Goal: Task Accomplishment & Management: Use online tool/utility

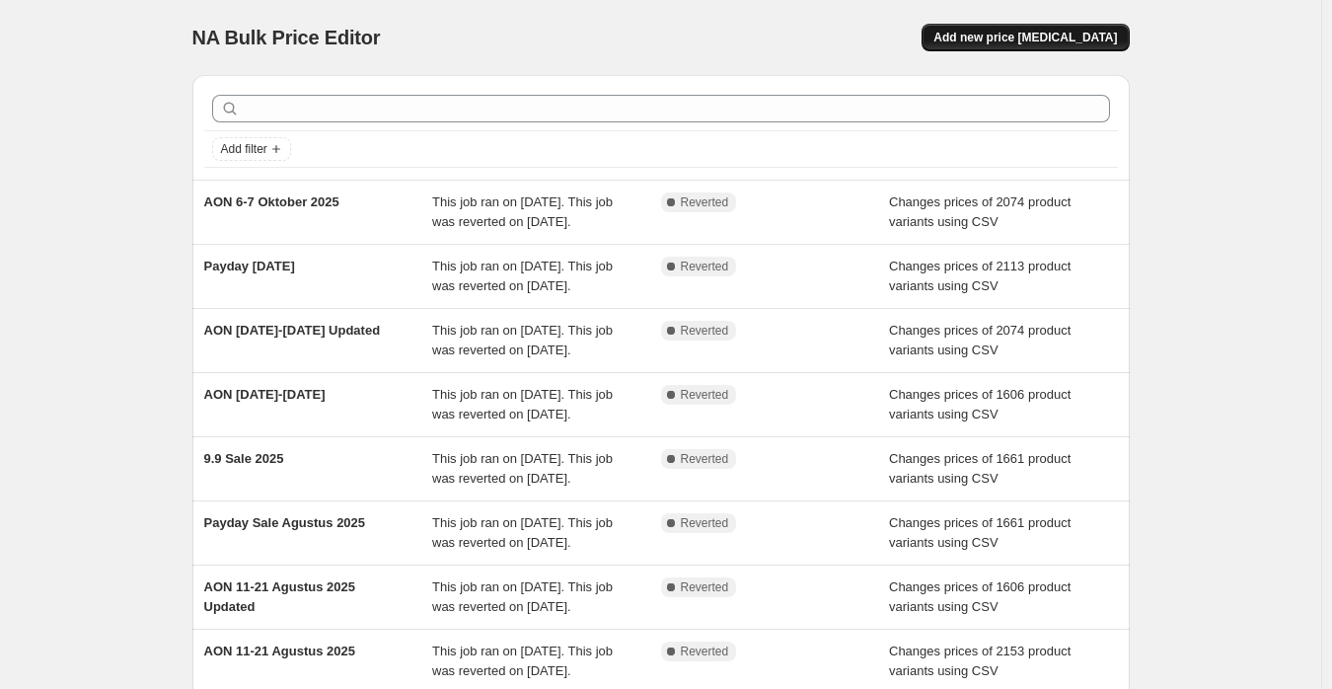
click at [1038, 43] on span "Add new price [MEDICAL_DATA]" at bounding box center [1024, 38] width 183 height 16
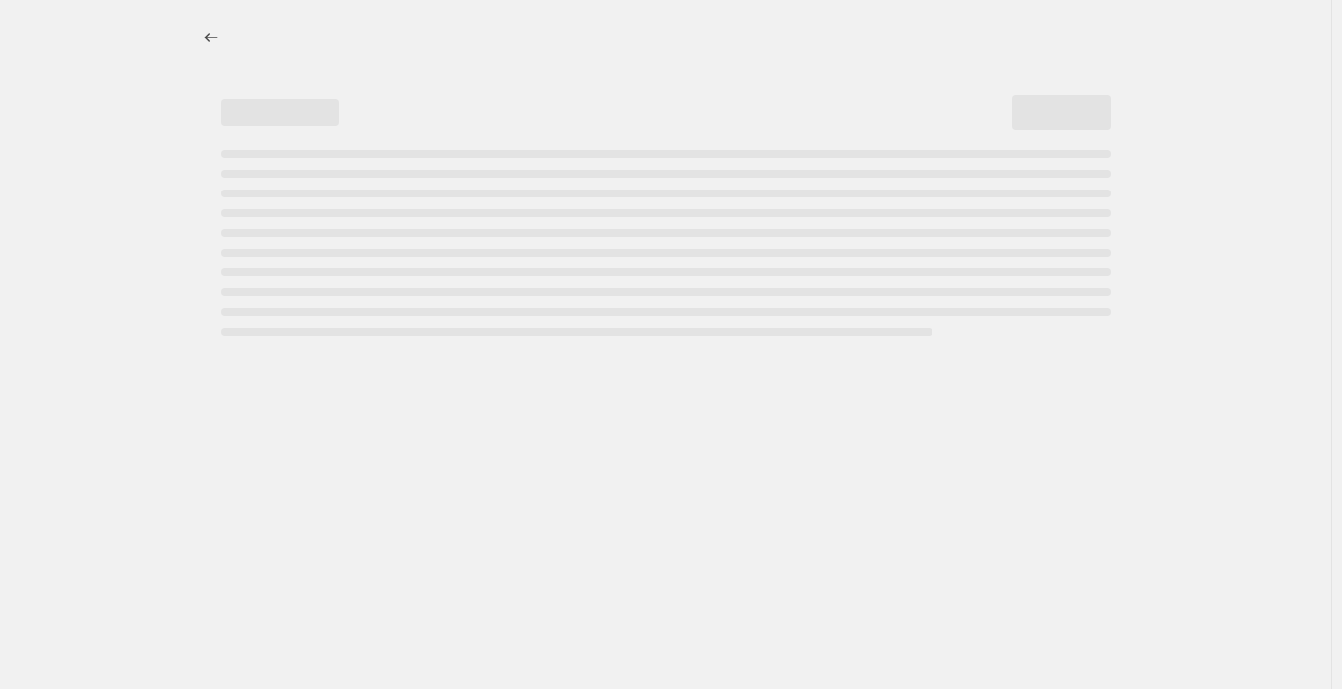
select select "percentage"
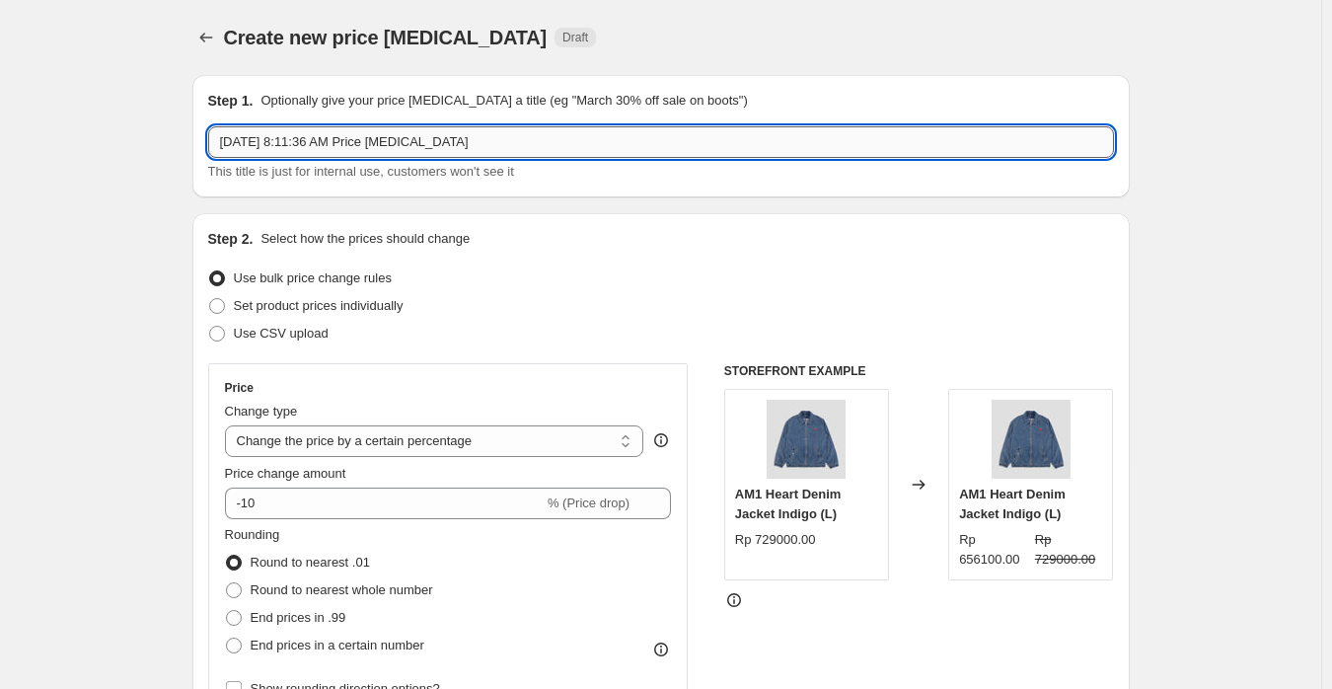
click at [480, 130] on input "Oct 8, 2025, 8:11:36 AM Price change job" at bounding box center [661, 142] width 906 height 32
paste input "10.10 Sale 2025"
type input "10.10 Sale 2025"
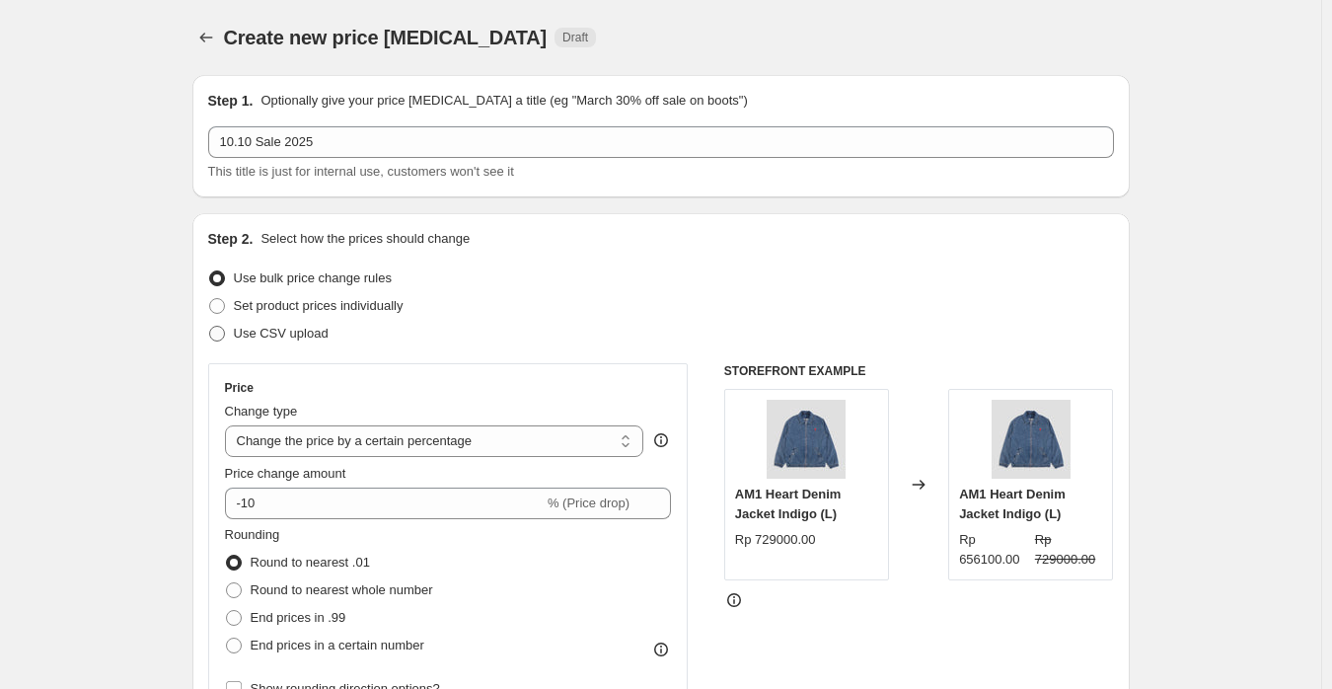
click at [292, 334] on span "Use CSV upload" at bounding box center [281, 333] width 95 height 15
click at [210, 327] on input "Use CSV upload" at bounding box center [209, 326] width 1 height 1
radio input "true"
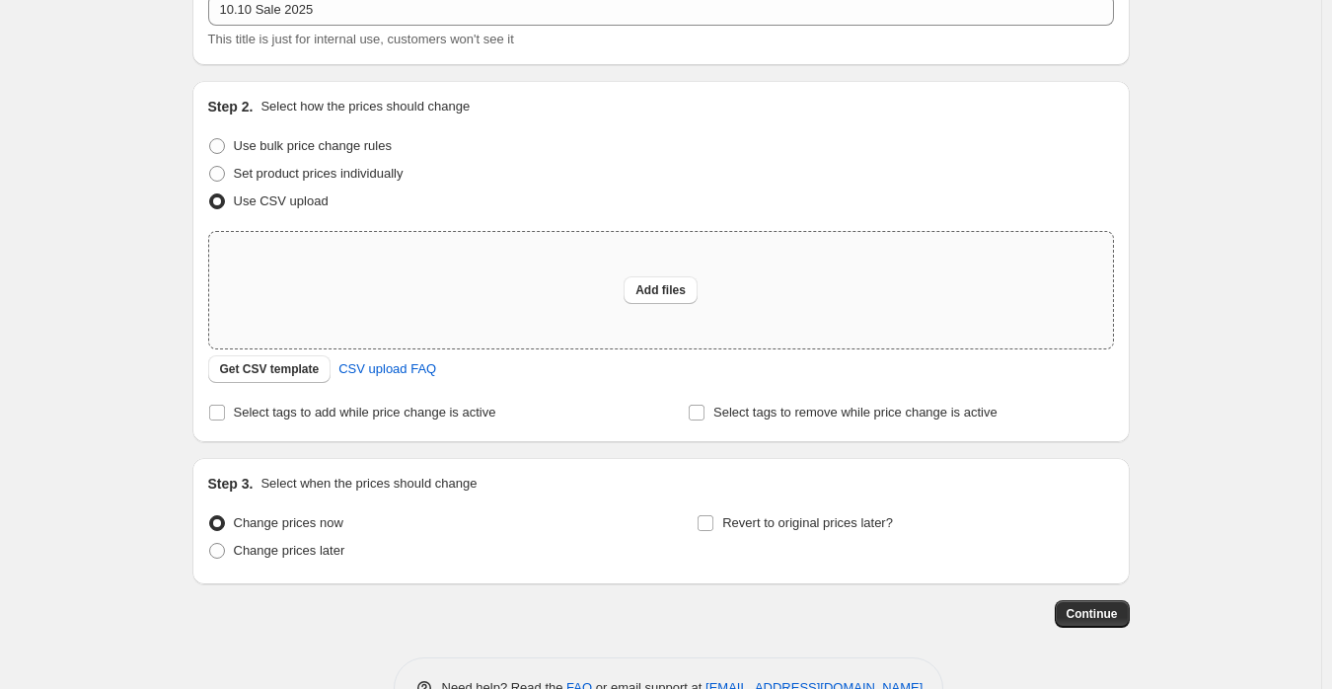
scroll to position [191, 0]
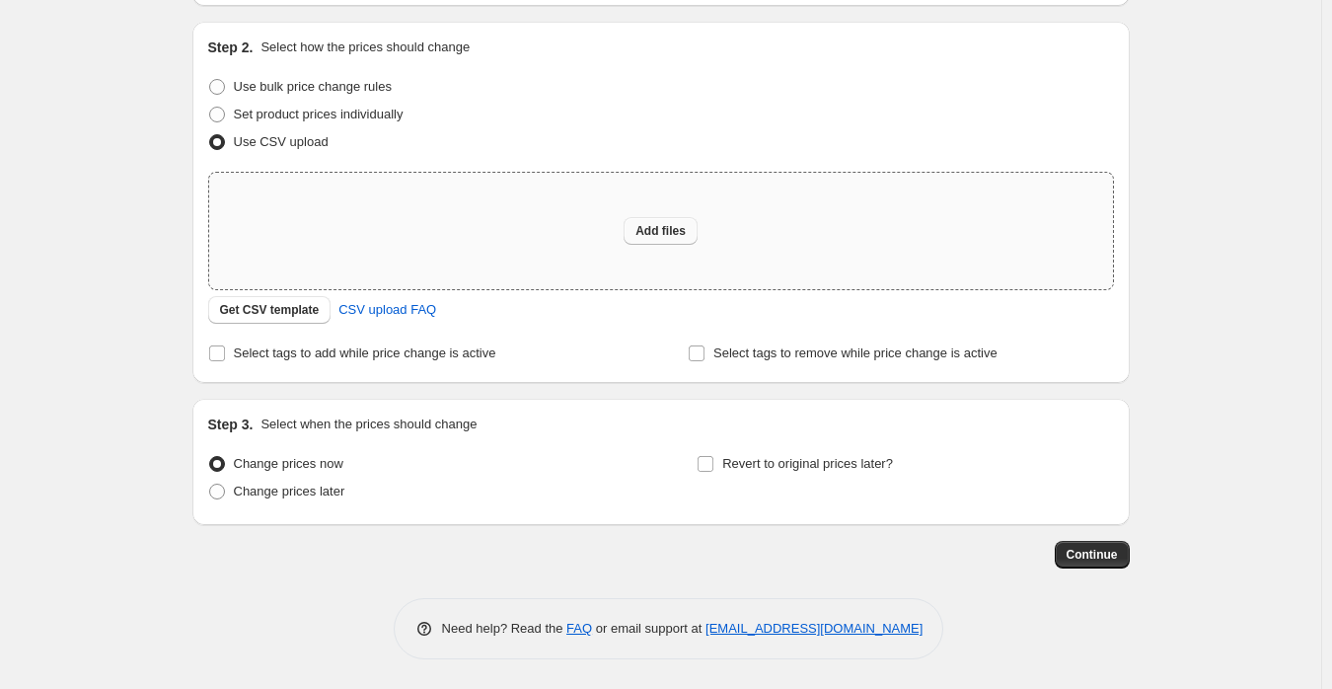
click at [693, 222] on button "Add files" at bounding box center [660, 231] width 74 height 28
type input "C:\fakepath\Dario Mega Sale 2025 (Shopify).csv"
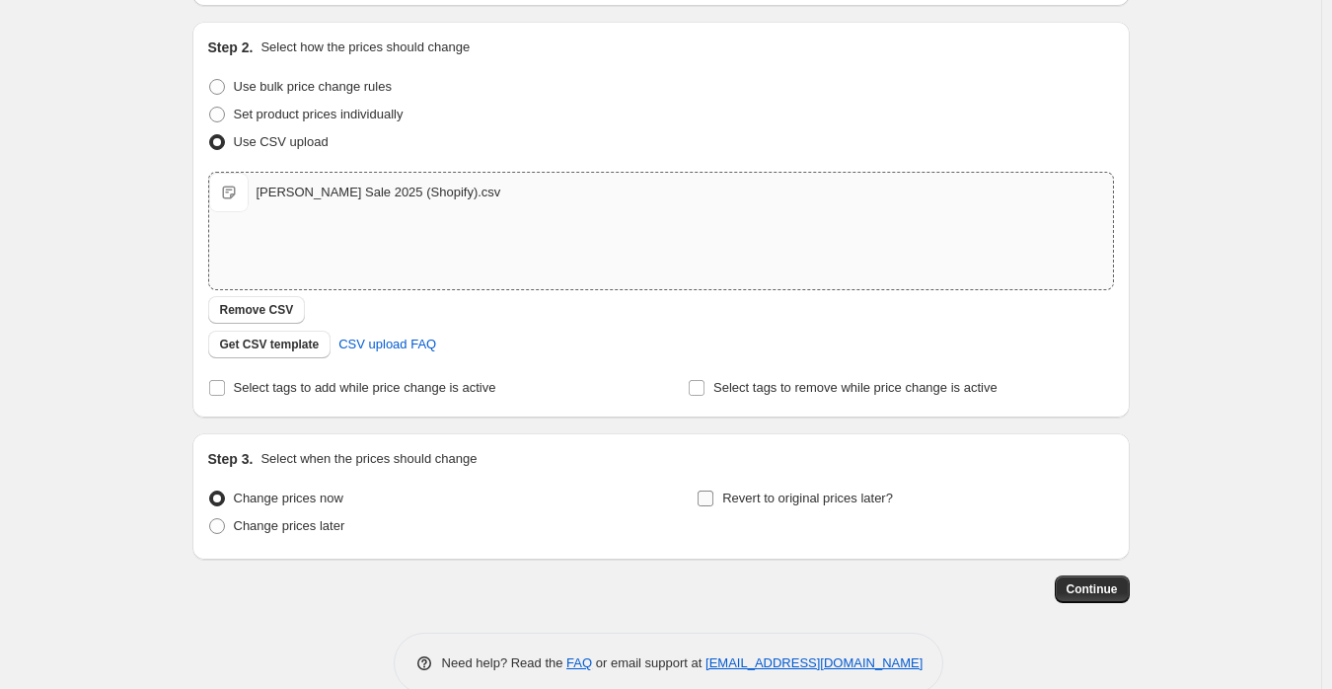
click at [767, 496] on span "Revert to original prices later?" at bounding box center [807, 497] width 171 height 15
click at [713, 496] on input "Revert to original prices later?" at bounding box center [705, 498] width 16 height 16
checkbox input "true"
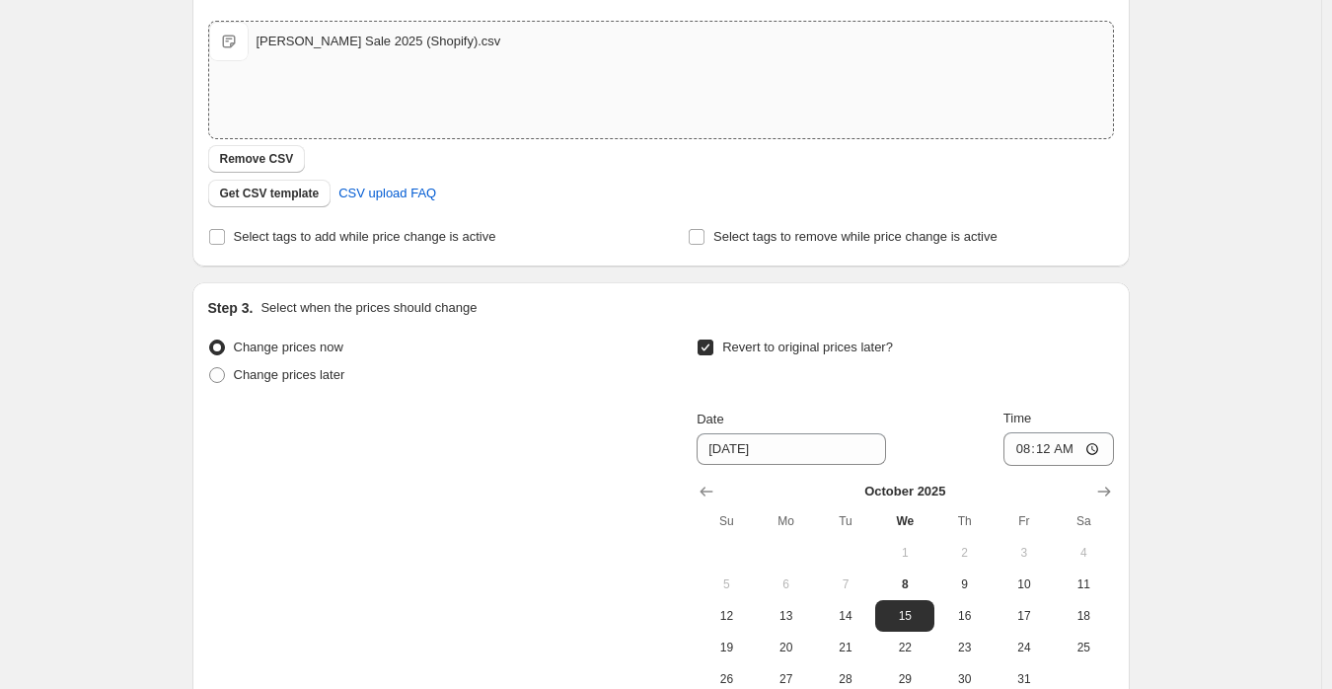
scroll to position [465, 0]
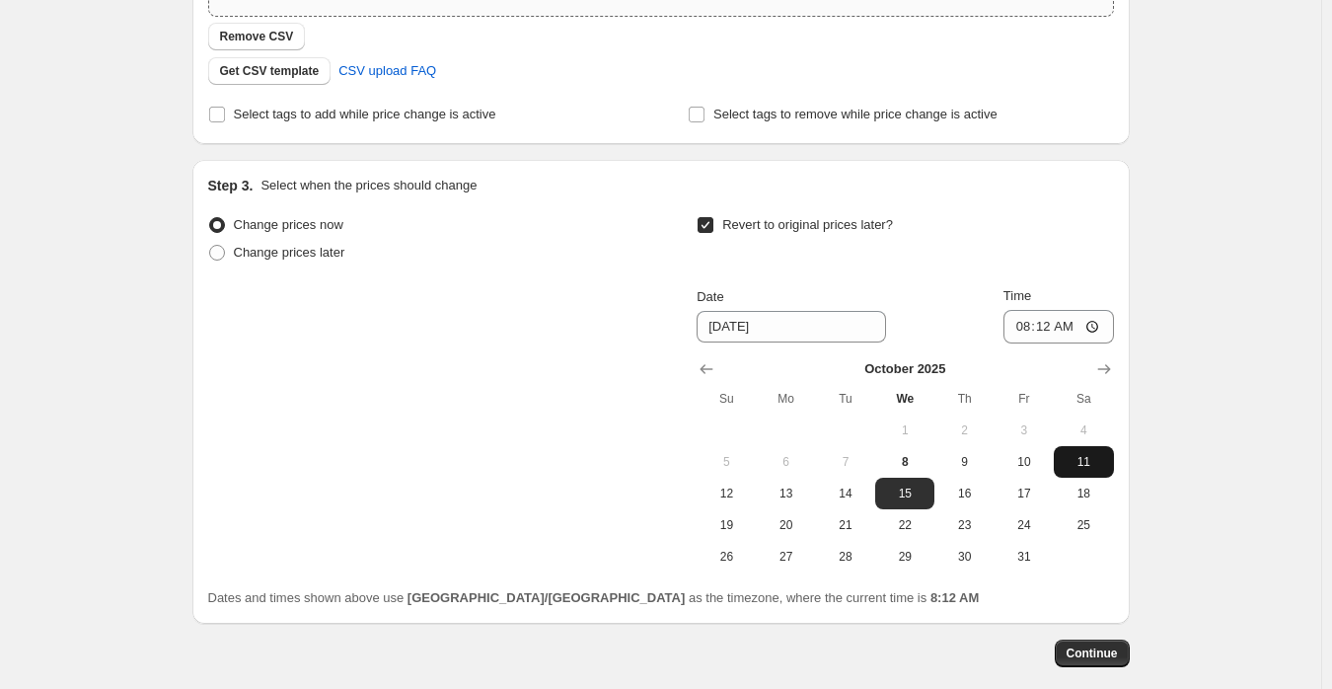
click at [1090, 454] on span "11" at bounding box center [1082, 462] width 43 height 16
type input "10/11/2025"
click at [1028, 321] on input "08:12" at bounding box center [1058, 327] width 110 height 34
type input "23:59"
click at [1226, 342] on div "Create new price change job. This page is ready Create new price change job Dra…" at bounding box center [660, 161] width 1321 height 1252
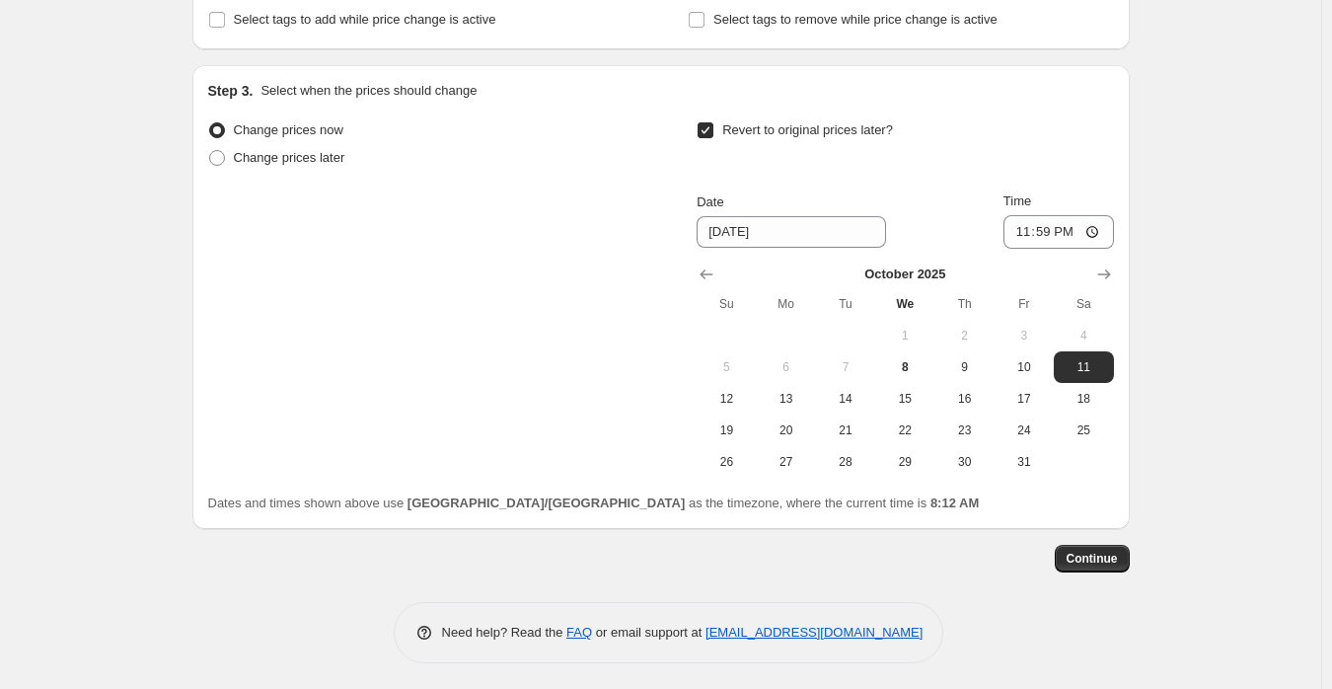
scroll to position [563, 0]
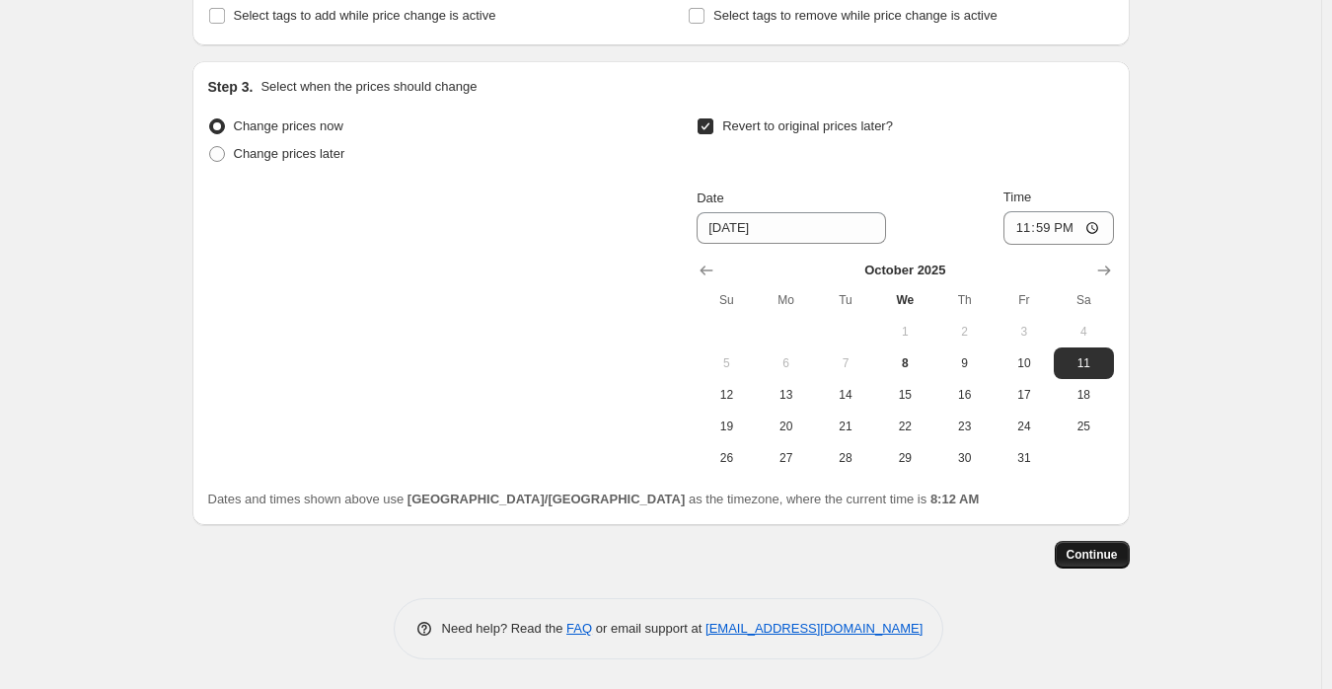
click at [1108, 555] on span "Continue" at bounding box center [1091, 555] width 51 height 16
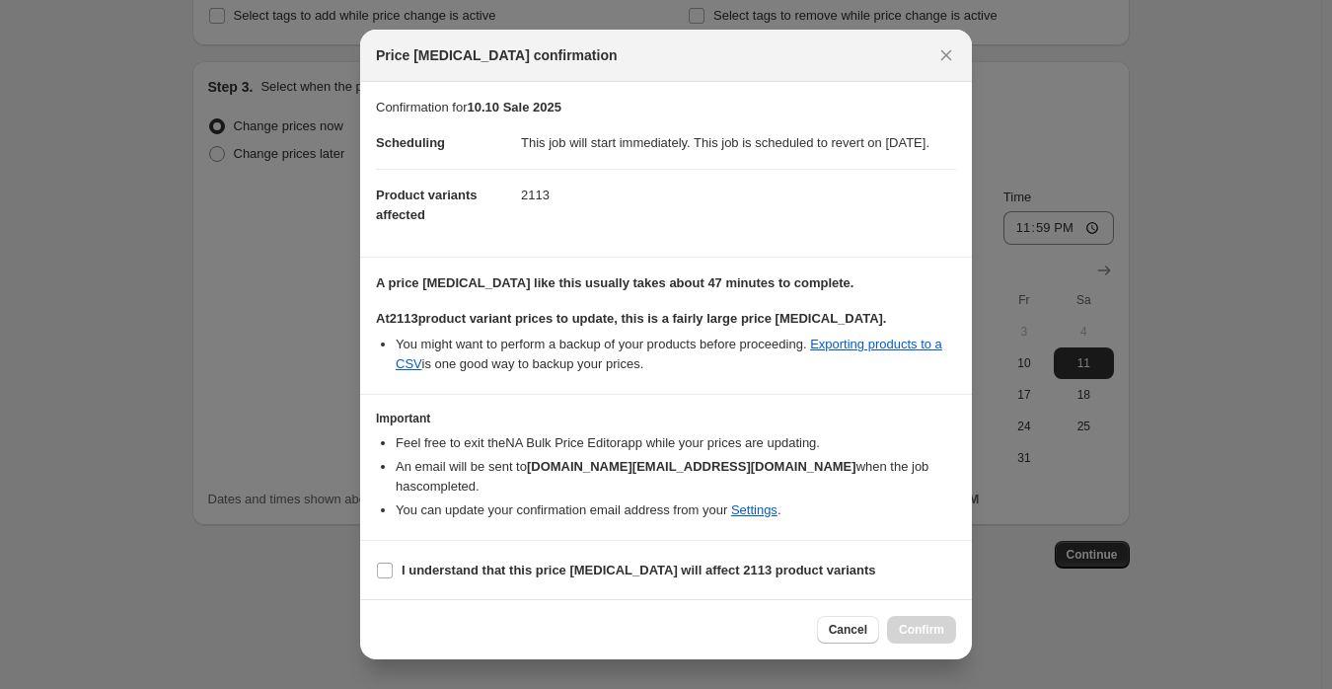
scroll to position [1, 0]
click at [600, 570] on b "I understand that this price change job will affect 2113 product variants" at bounding box center [638, 568] width 474 height 15
click at [393, 570] on input "I understand that this price change job will affect 2113 product variants" at bounding box center [385, 569] width 16 height 16
checkbox input "true"
click at [945, 617] on button "Confirm" at bounding box center [921, 630] width 69 height 28
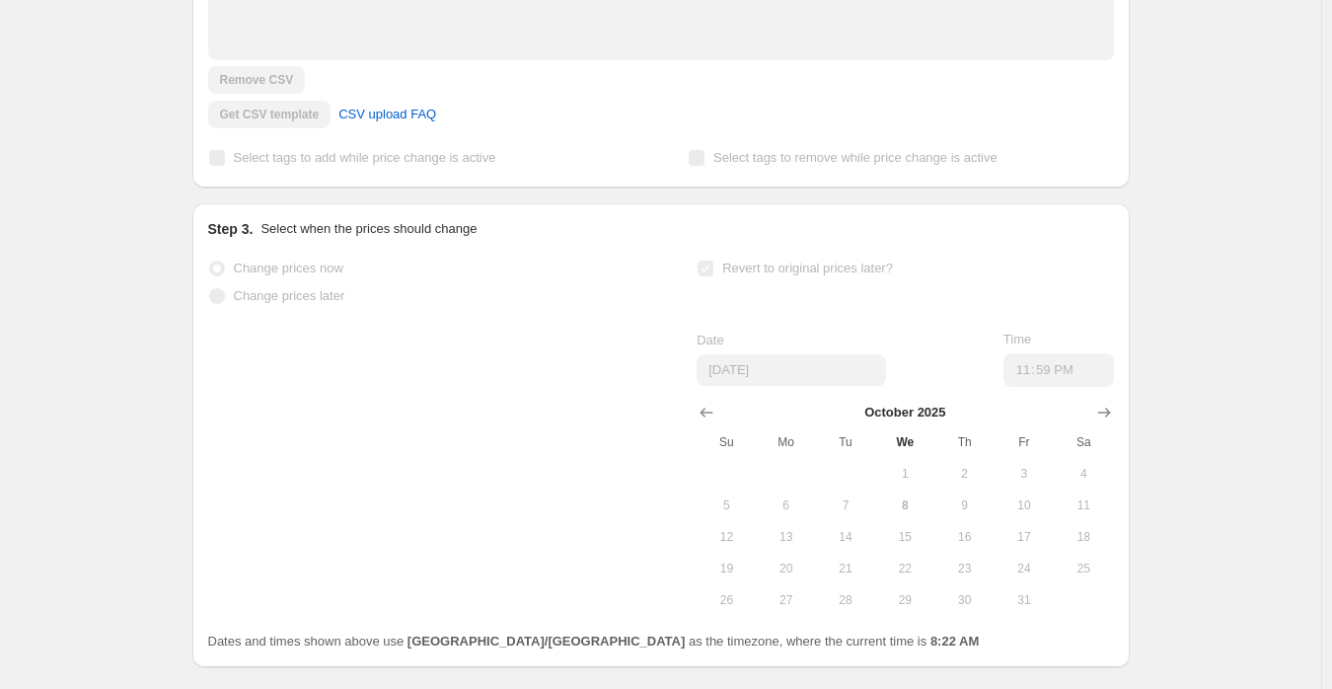
scroll to position [615, 0]
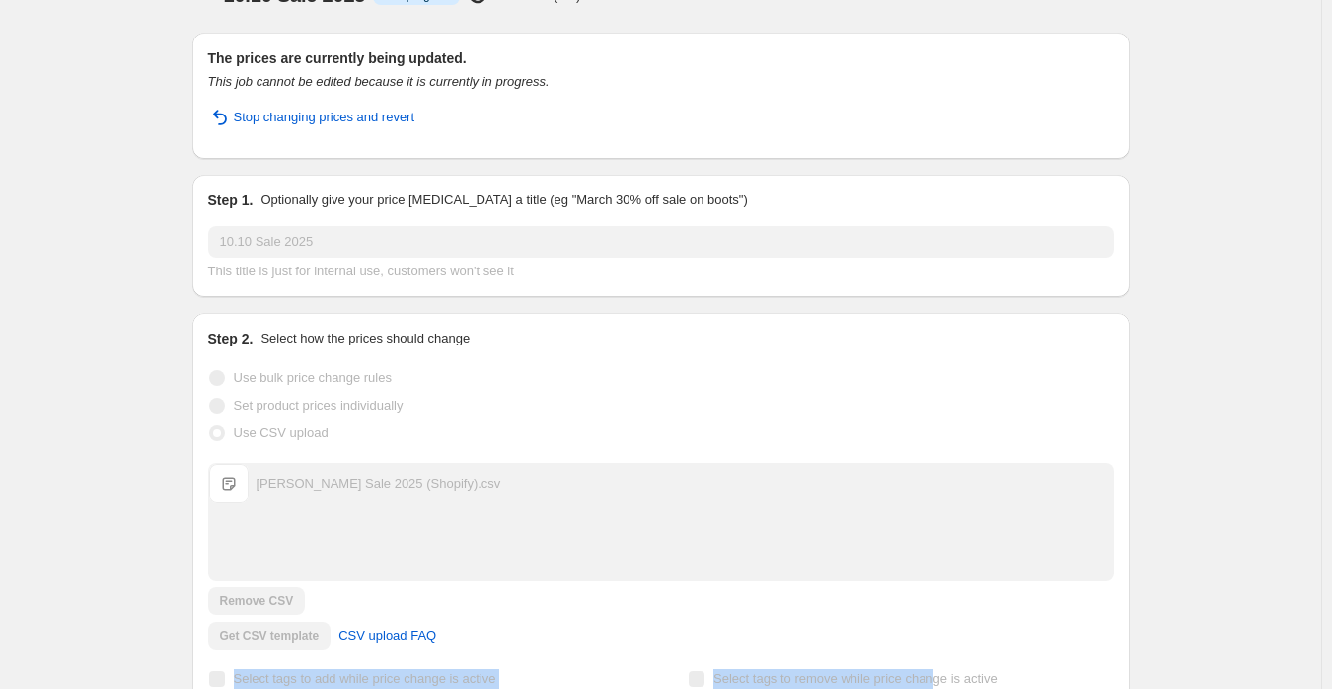
scroll to position [0, 0]
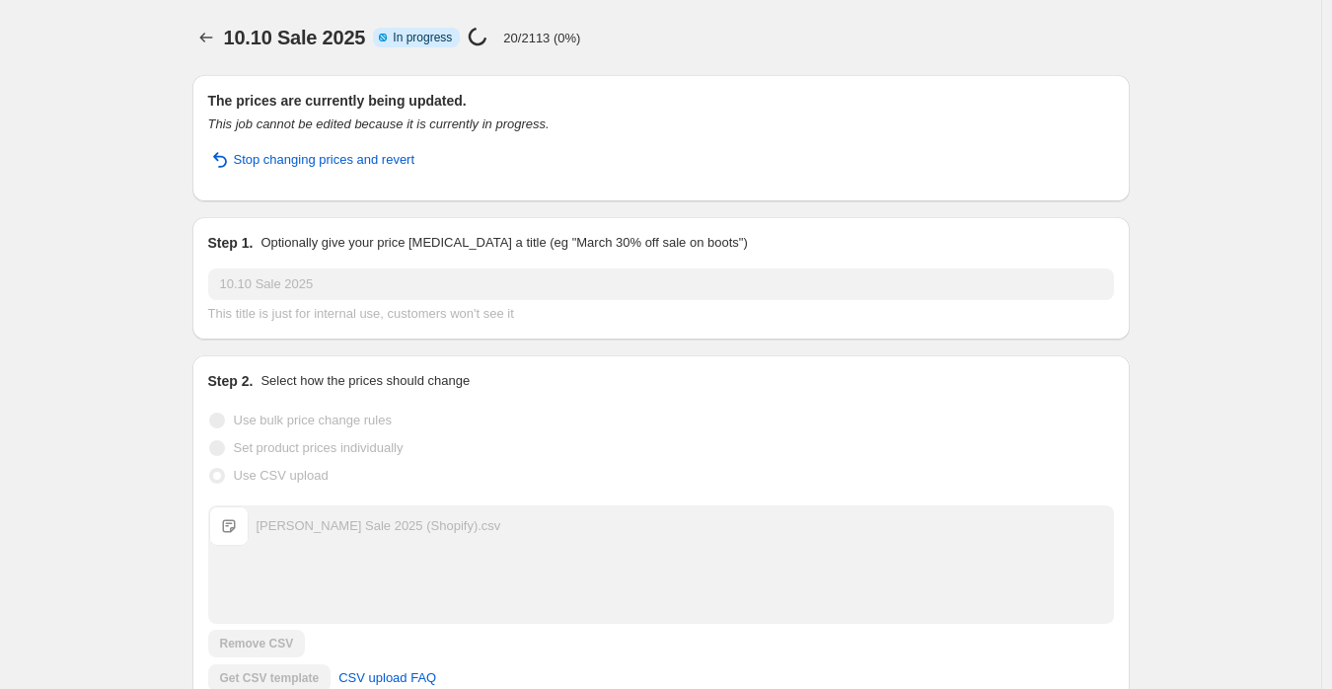
click at [1216, 133] on div "10.10 Sale 2025. This page is ready 10.10 Sale 2025 Info Partially complete In …" at bounding box center [660, 675] width 1321 height 1350
